Goal: Task Accomplishment & Management: Manage account settings

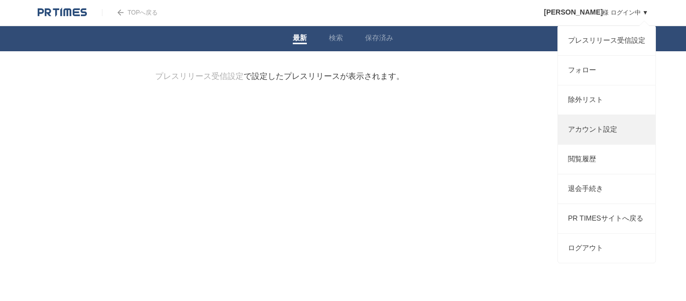
click at [605, 132] on link "アカウント設定" at bounding box center [606, 129] width 97 height 29
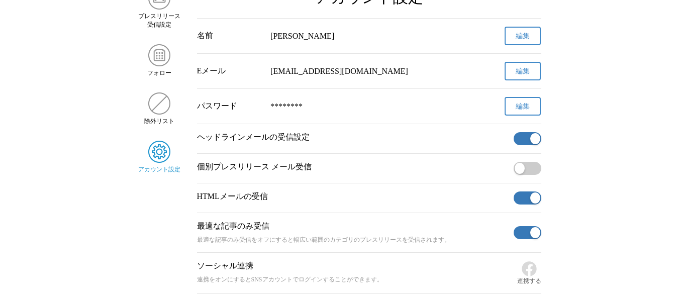
scroll to position [100, 0]
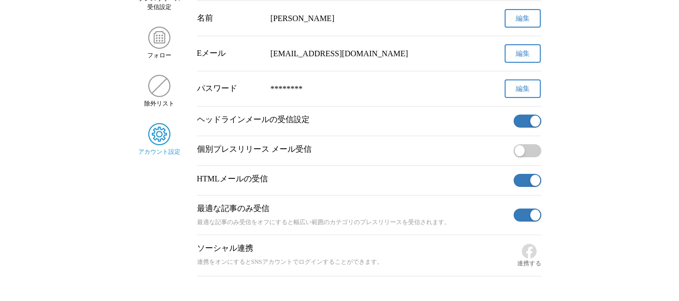
click at [522, 122] on button "button" at bounding box center [527, 121] width 28 height 13
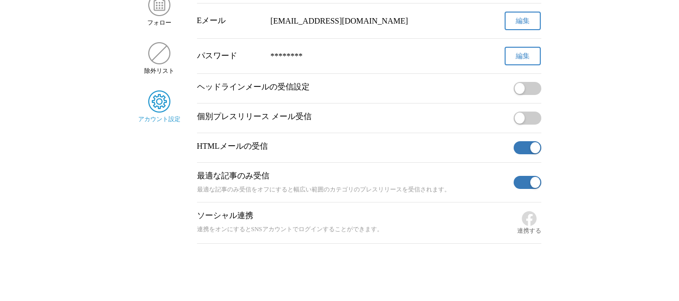
scroll to position [151, 0]
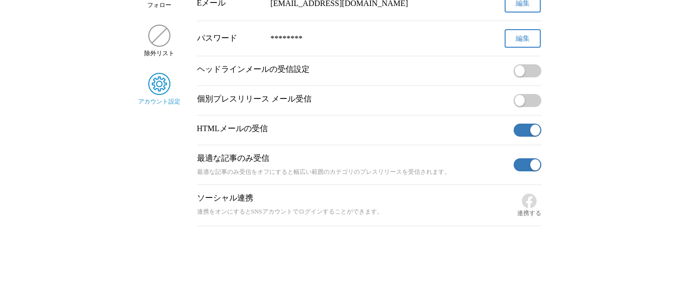
click at [521, 131] on button "button" at bounding box center [527, 130] width 28 height 13
click at [515, 165] on button "button" at bounding box center [527, 164] width 28 height 13
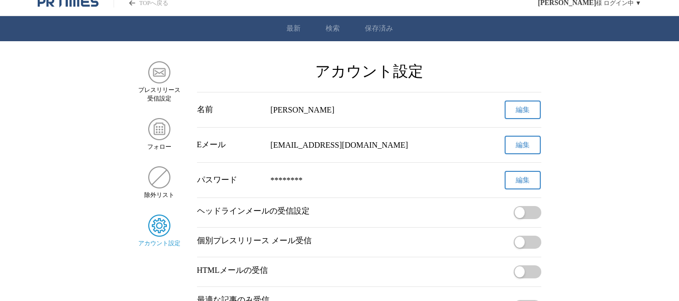
scroll to position [0, 0]
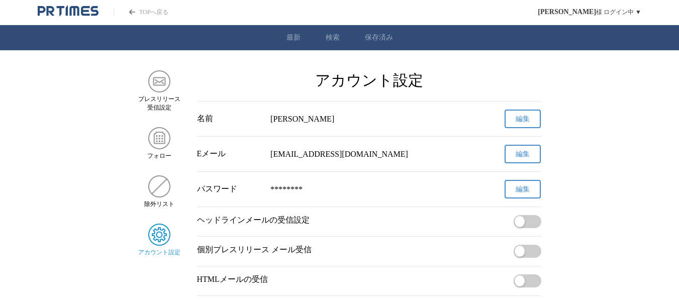
click at [68, 10] on icon "PR TIMESのトップページはこちら" at bounding box center [68, 11] width 61 height 12
